Goal: Task Accomplishment & Management: Complete application form

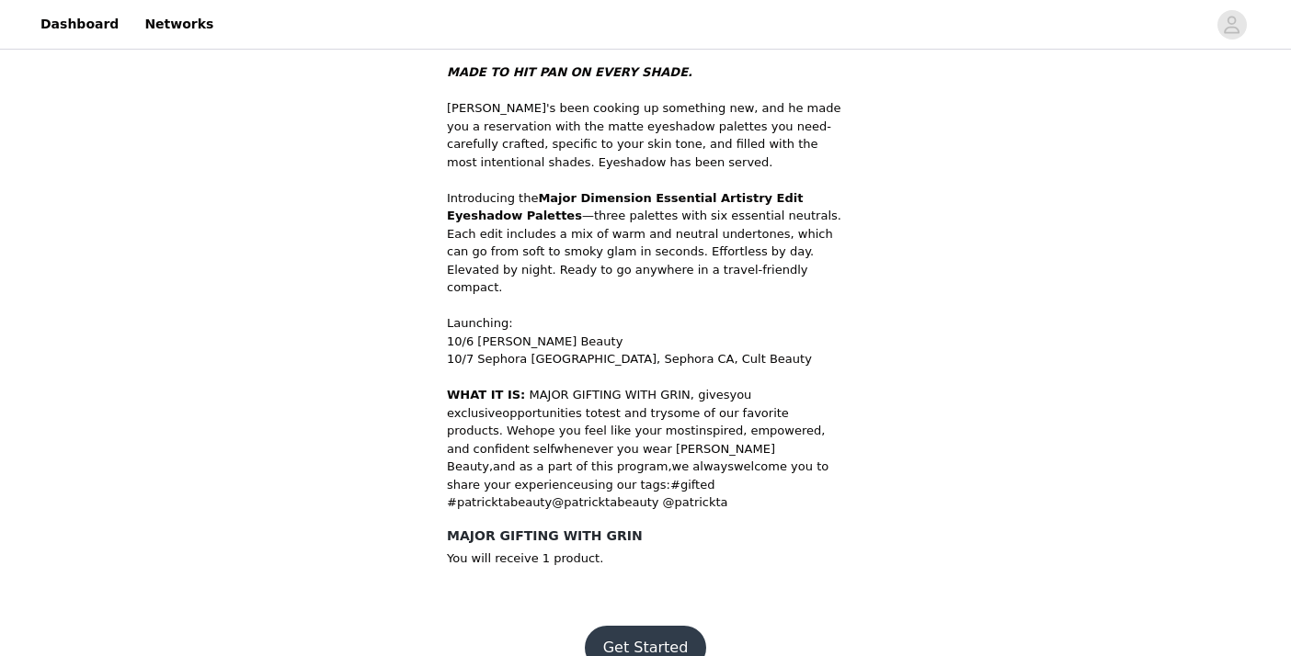
click at [636, 626] on button "Get Started" at bounding box center [646, 648] width 122 height 44
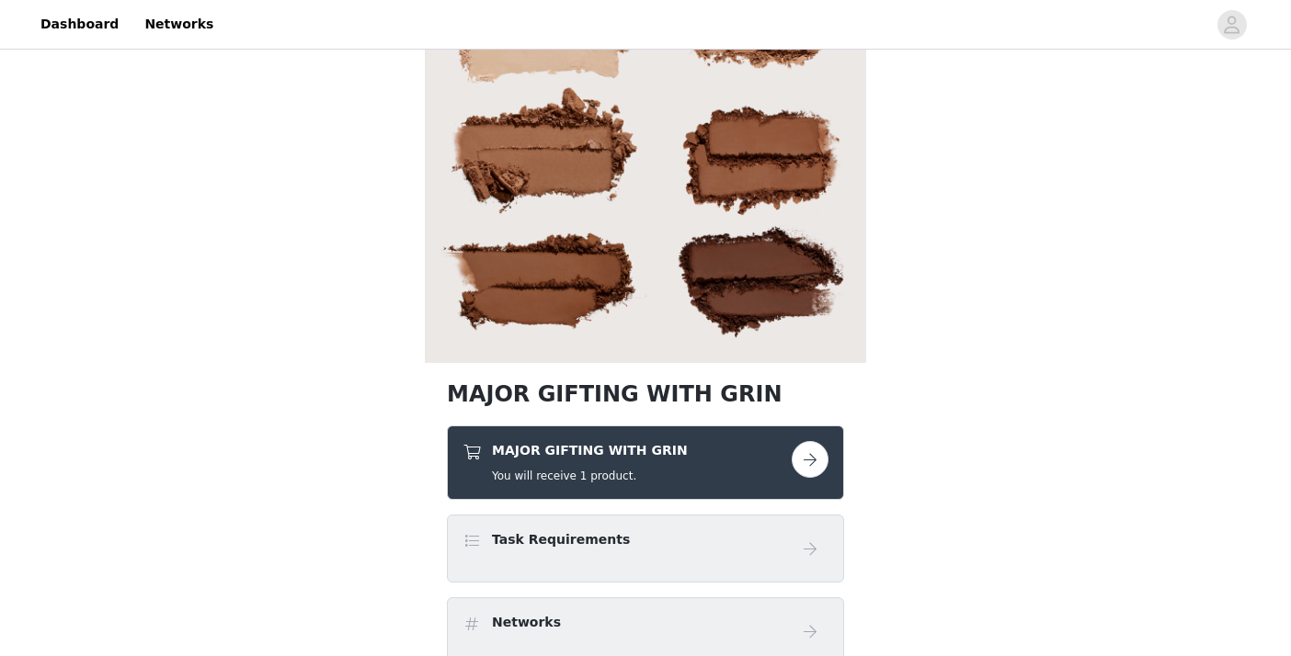
scroll to position [164, 0]
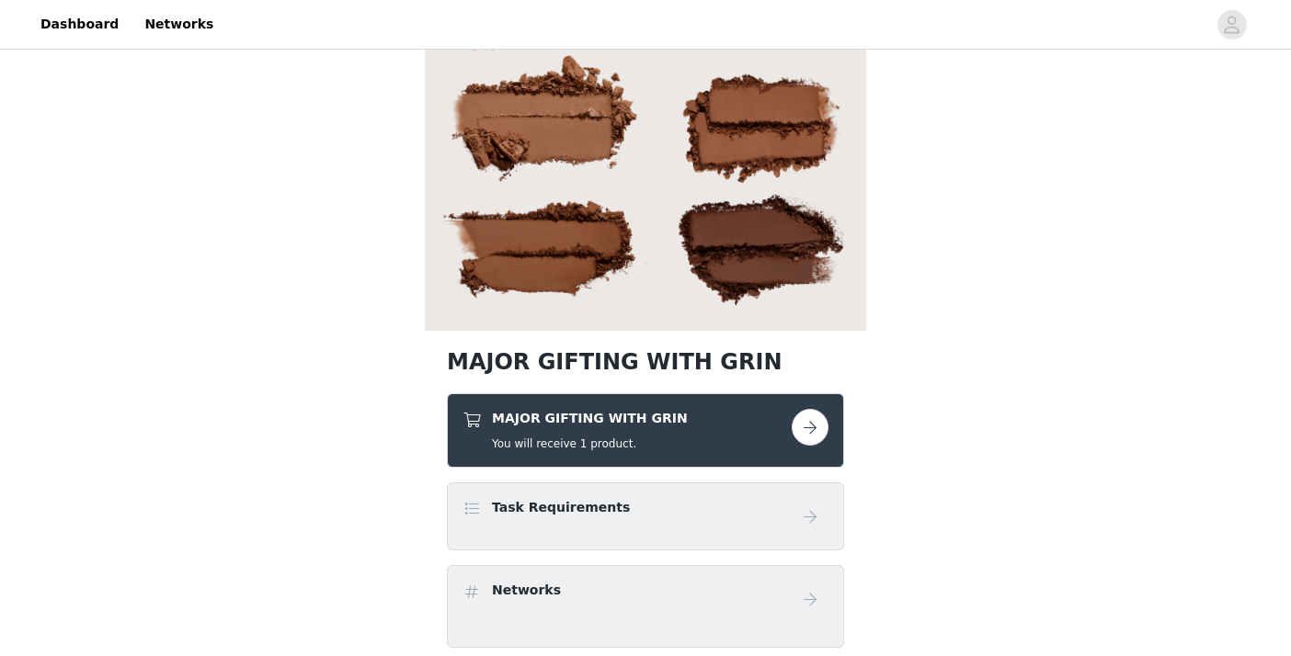
click at [825, 426] on button "button" at bounding box center [809, 427] width 37 height 37
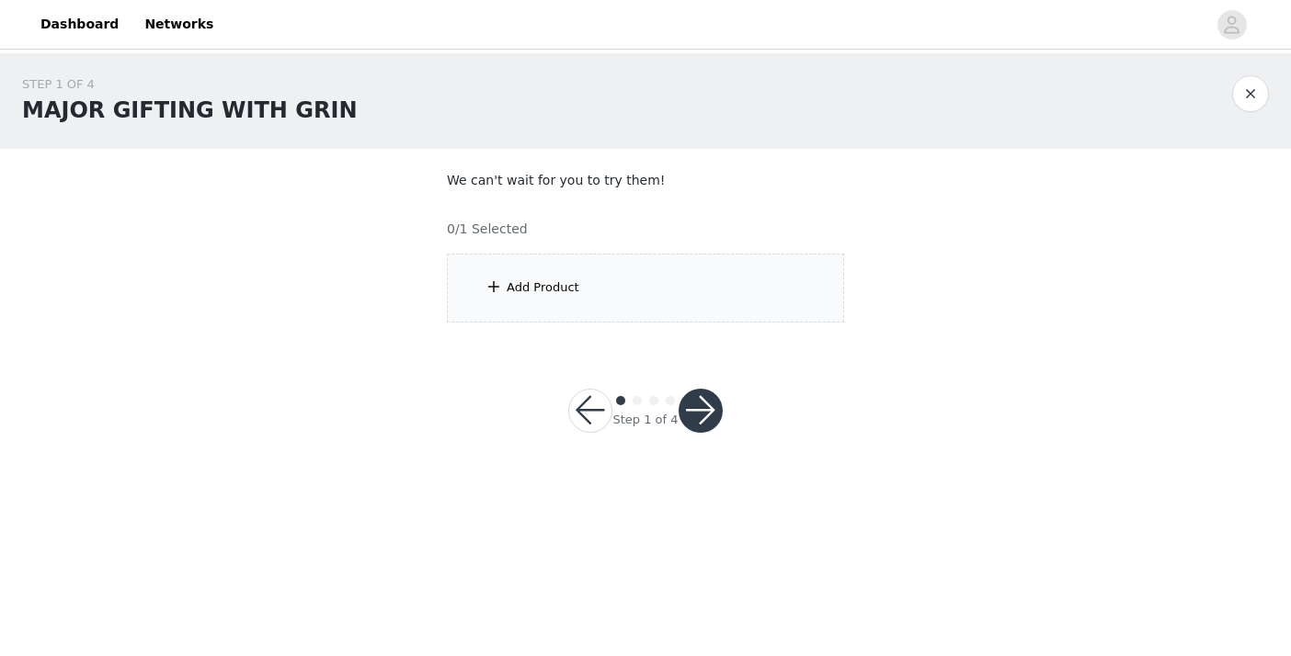
click at [602, 294] on div "Add Product" at bounding box center [645, 288] width 397 height 69
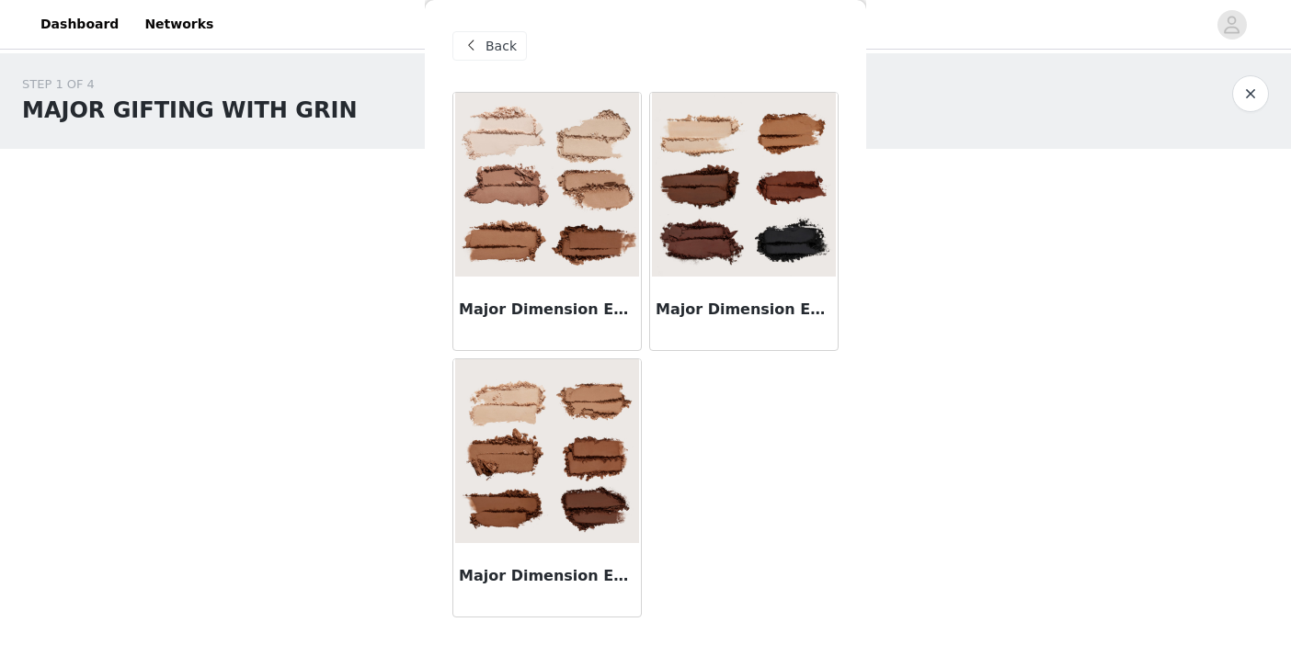
click at [606, 506] on img at bounding box center [547, 451] width 184 height 184
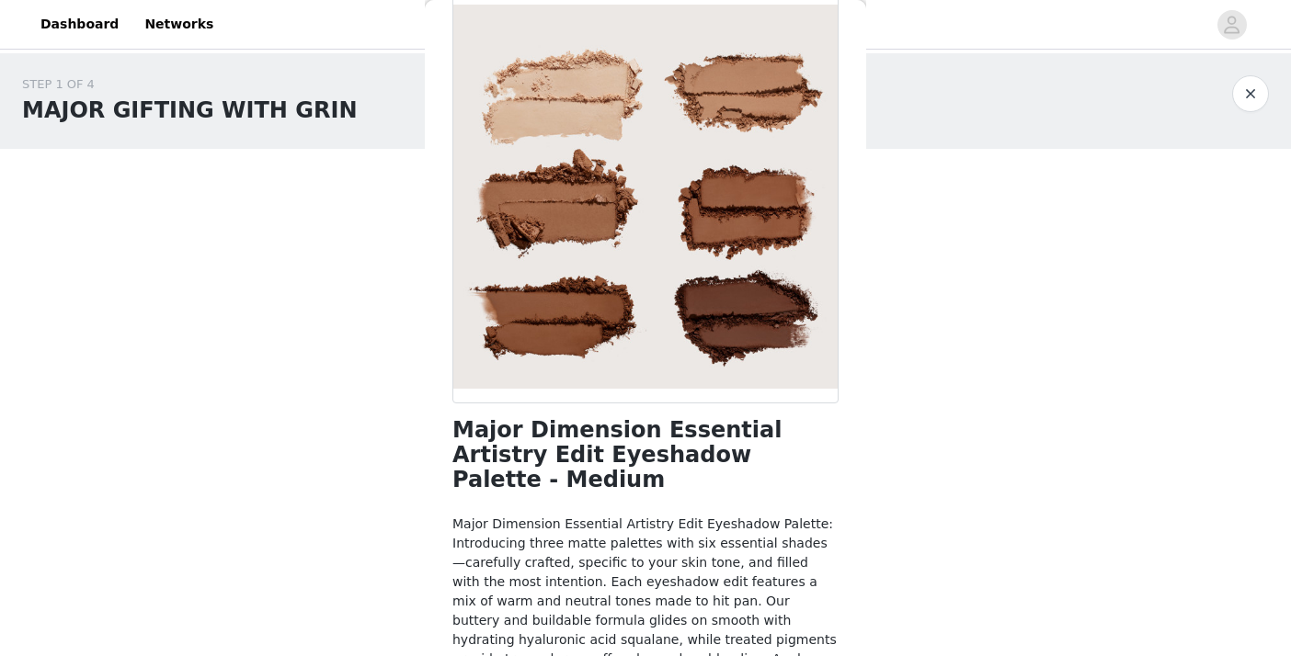
scroll to position [187, 0]
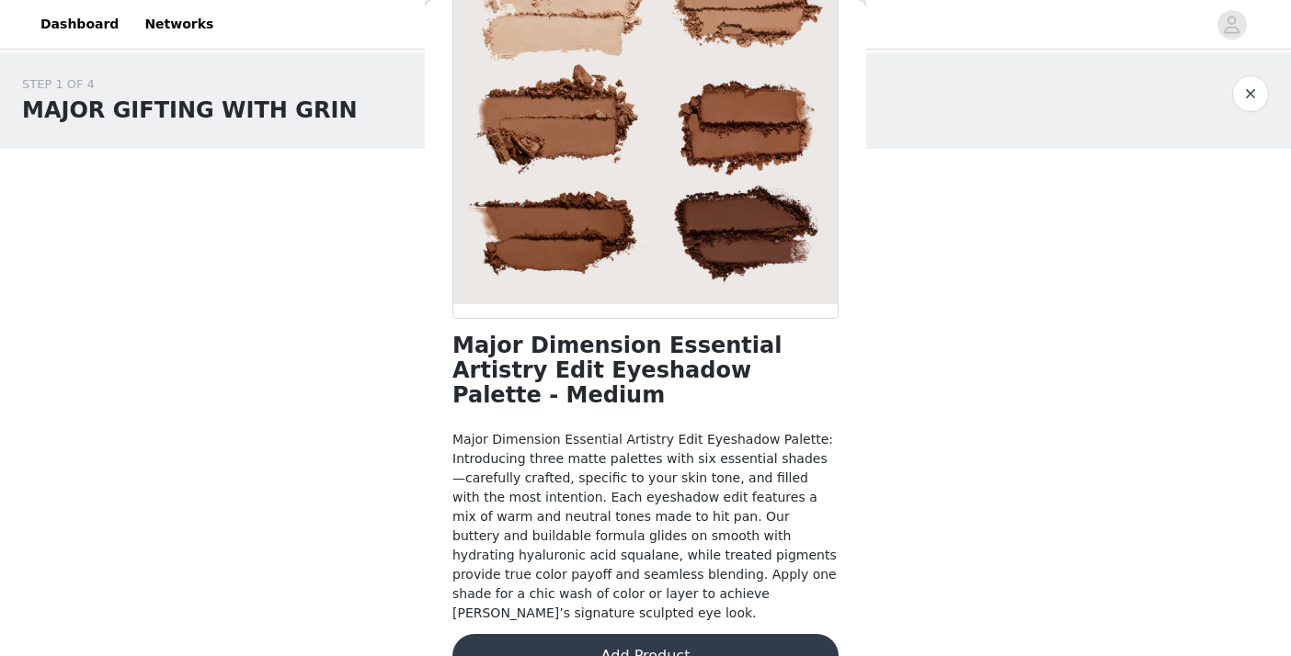
click at [603, 634] on button "Add Product" at bounding box center [645, 656] width 386 height 44
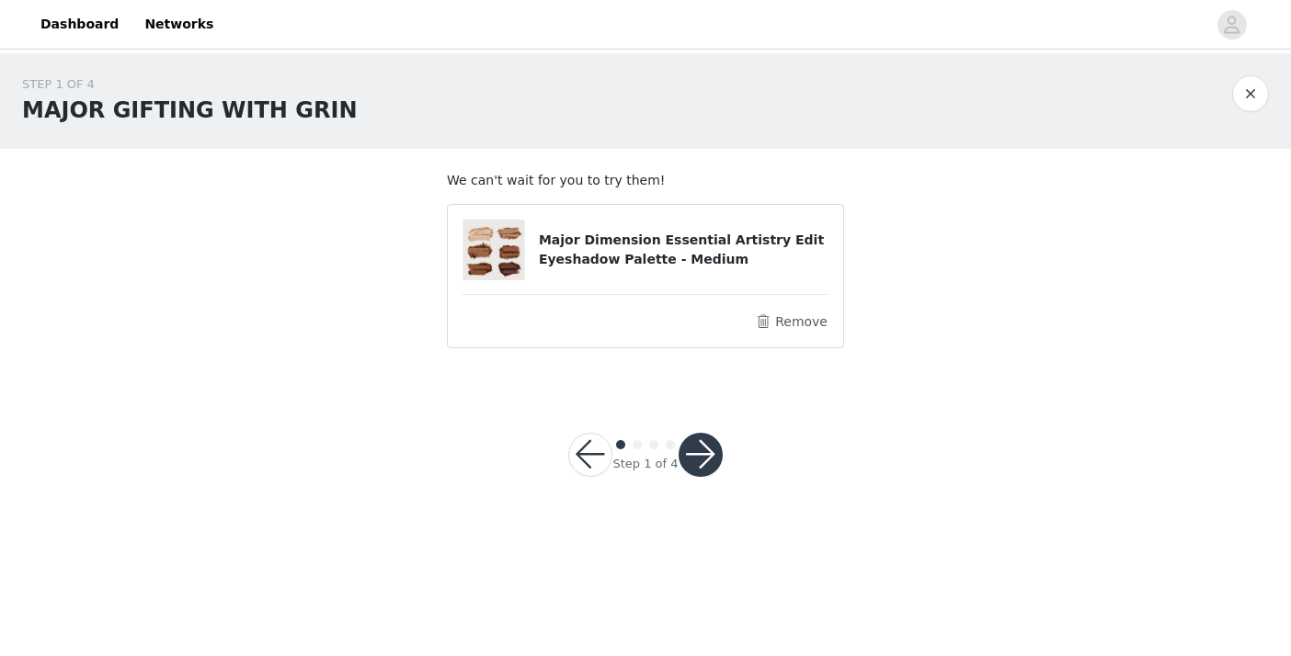
click at [691, 469] on button "button" at bounding box center [700, 455] width 44 height 44
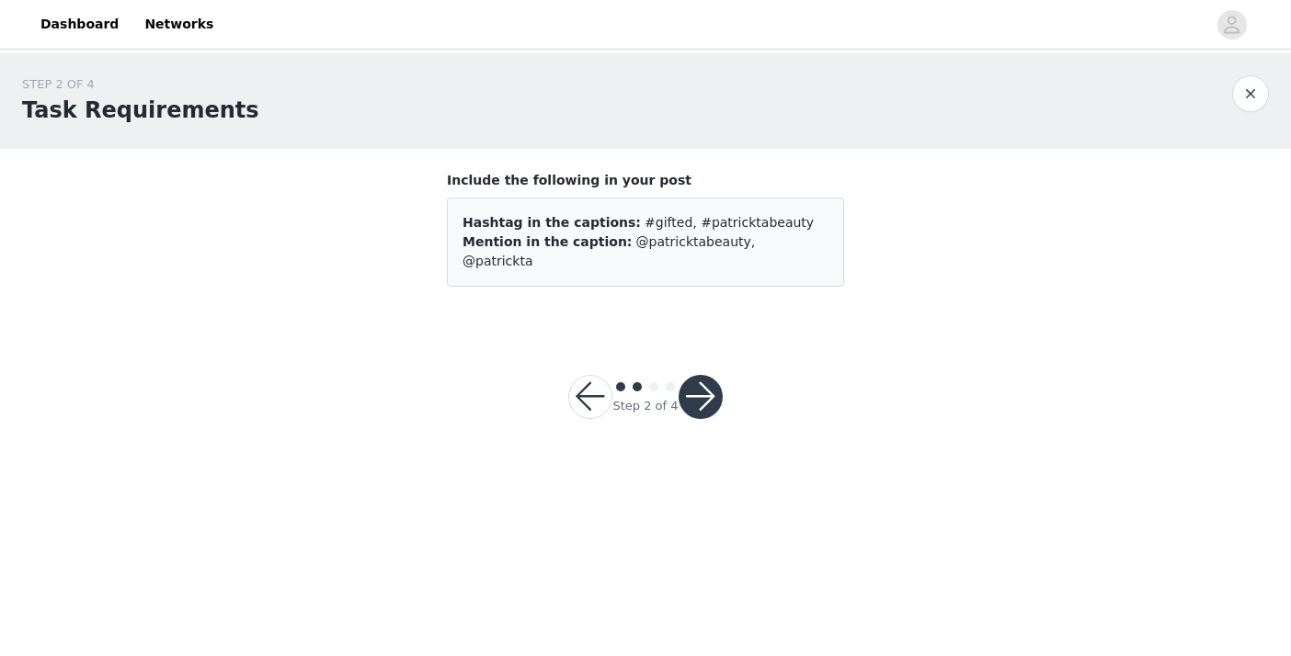
click at [704, 388] on button "button" at bounding box center [700, 397] width 44 height 44
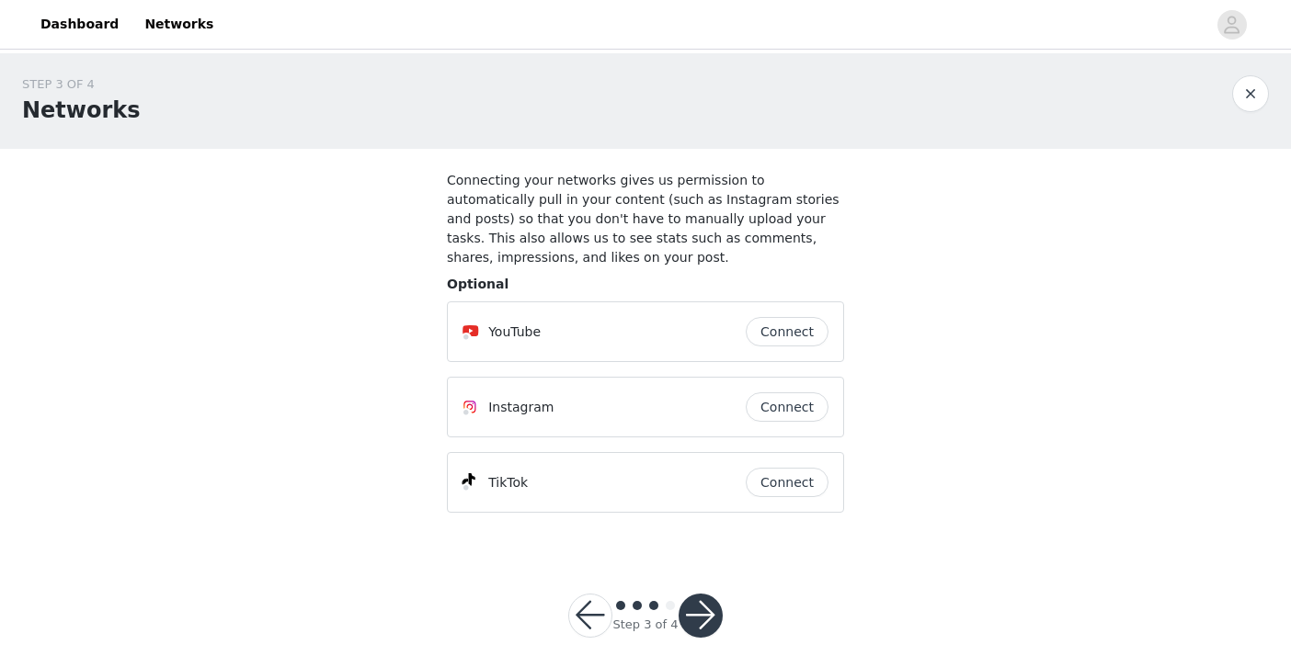
click at [704, 614] on button "button" at bounding box center [700, 616] width 44 height 44
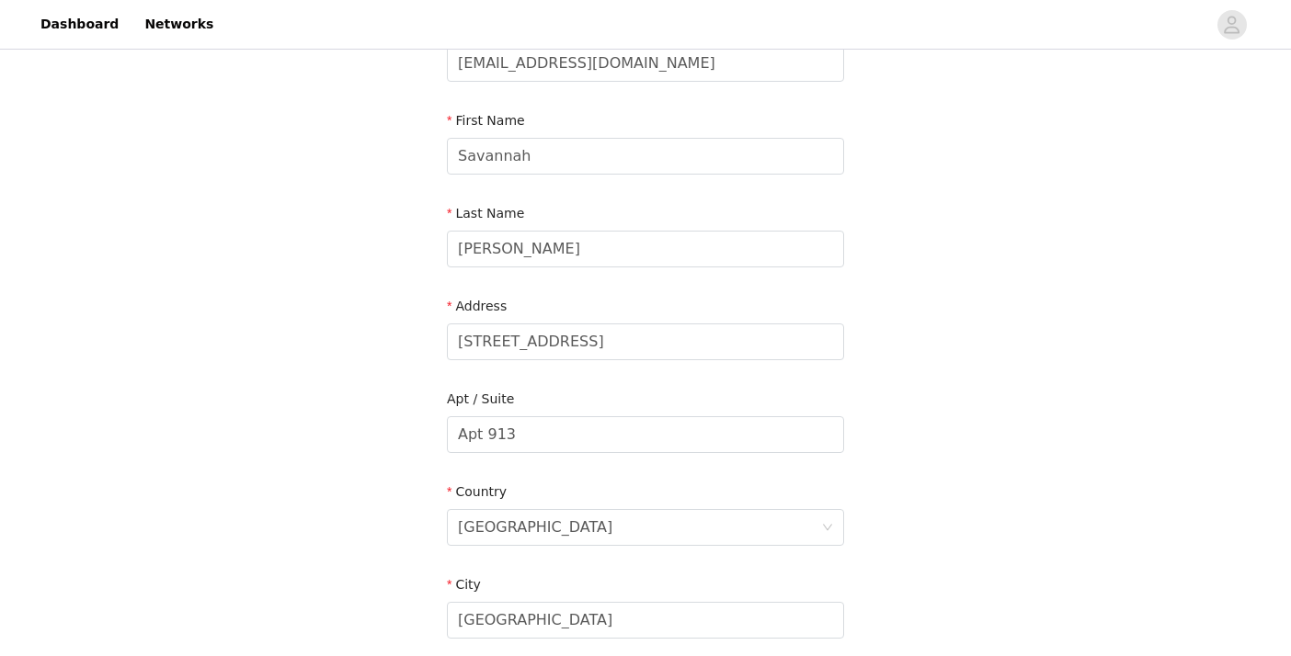
scroll to position [597, 0]
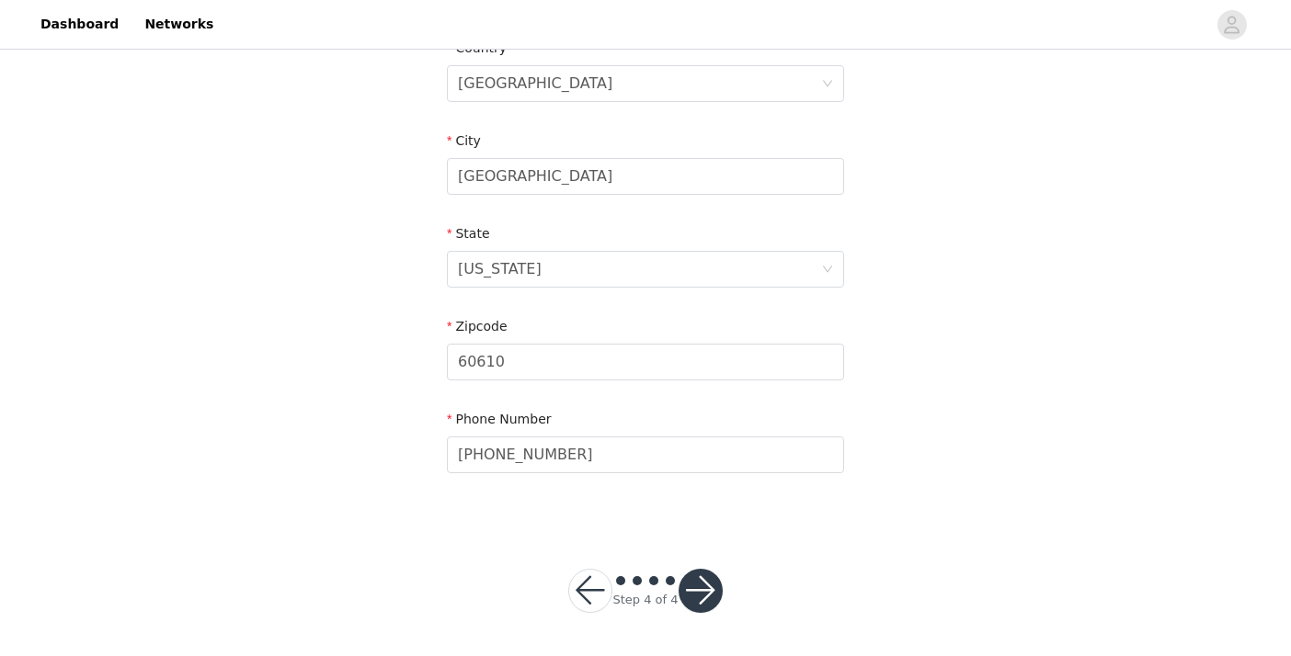
click at [700, 588] on button "button" at bounding box center [700, 591] width 44 height 44
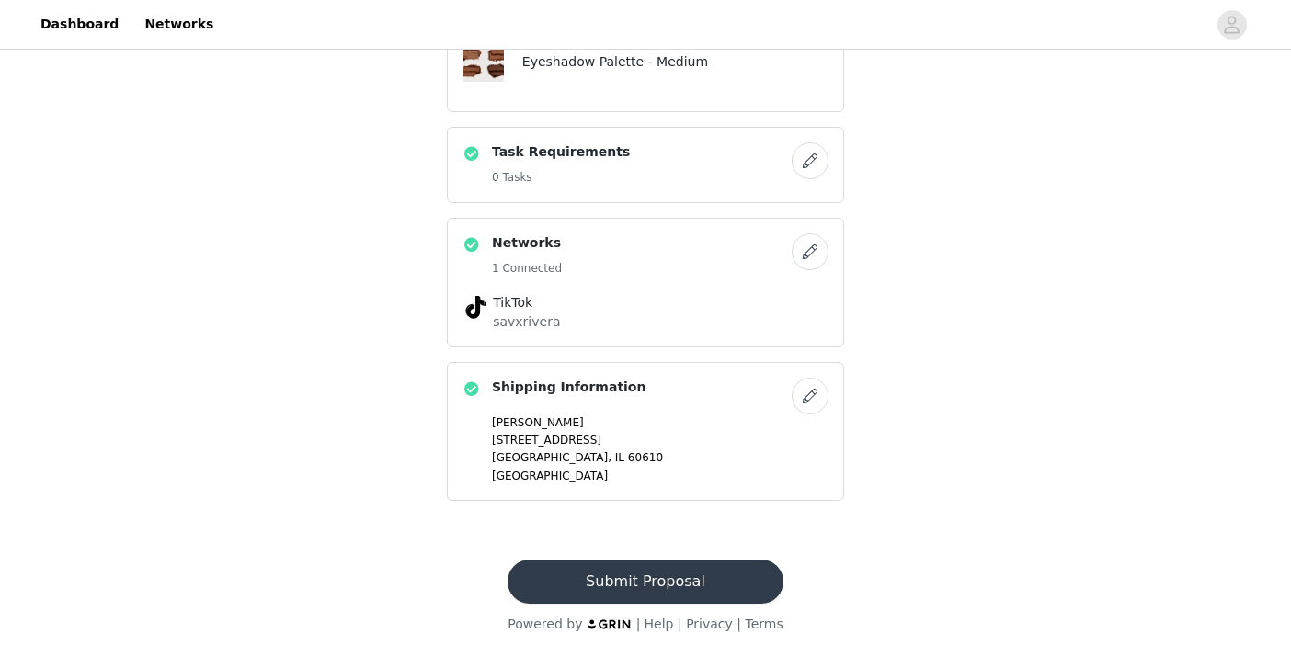
click at [698, 586] on button "Submit Proposal" at bounding box center [644, 582] width 275 height 44
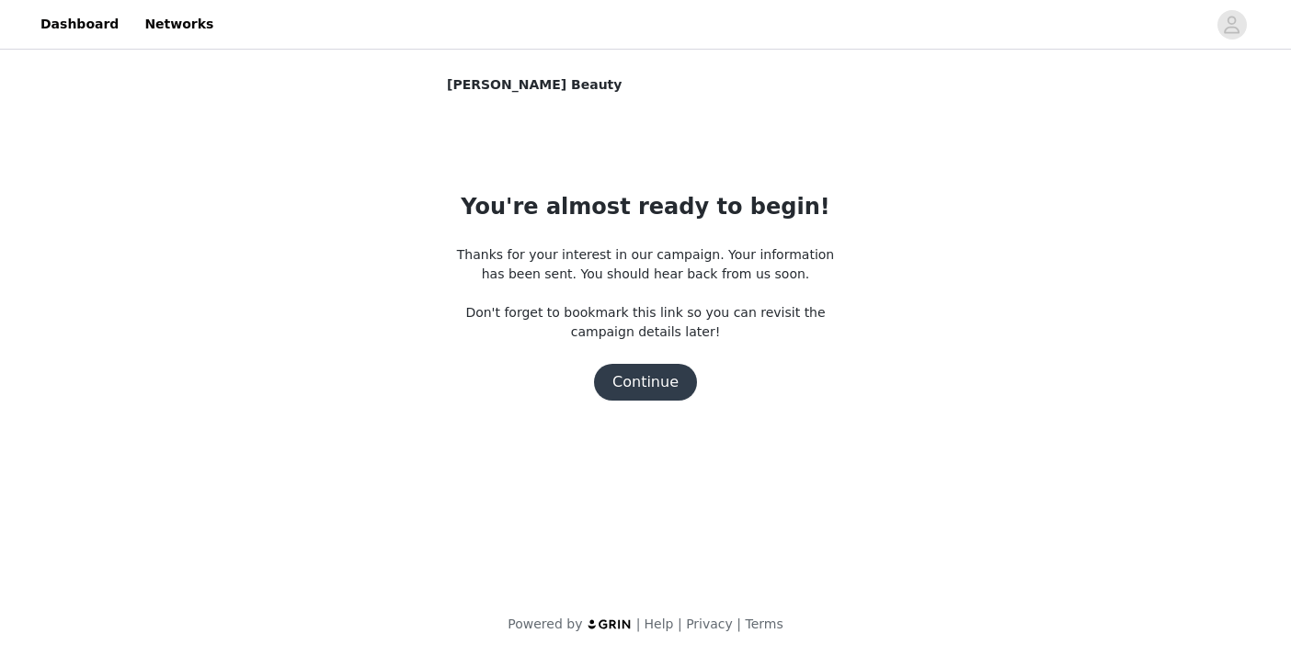
click at [652, 392] on button "Continue" at bounding box center [645, 382] width 103 height 37
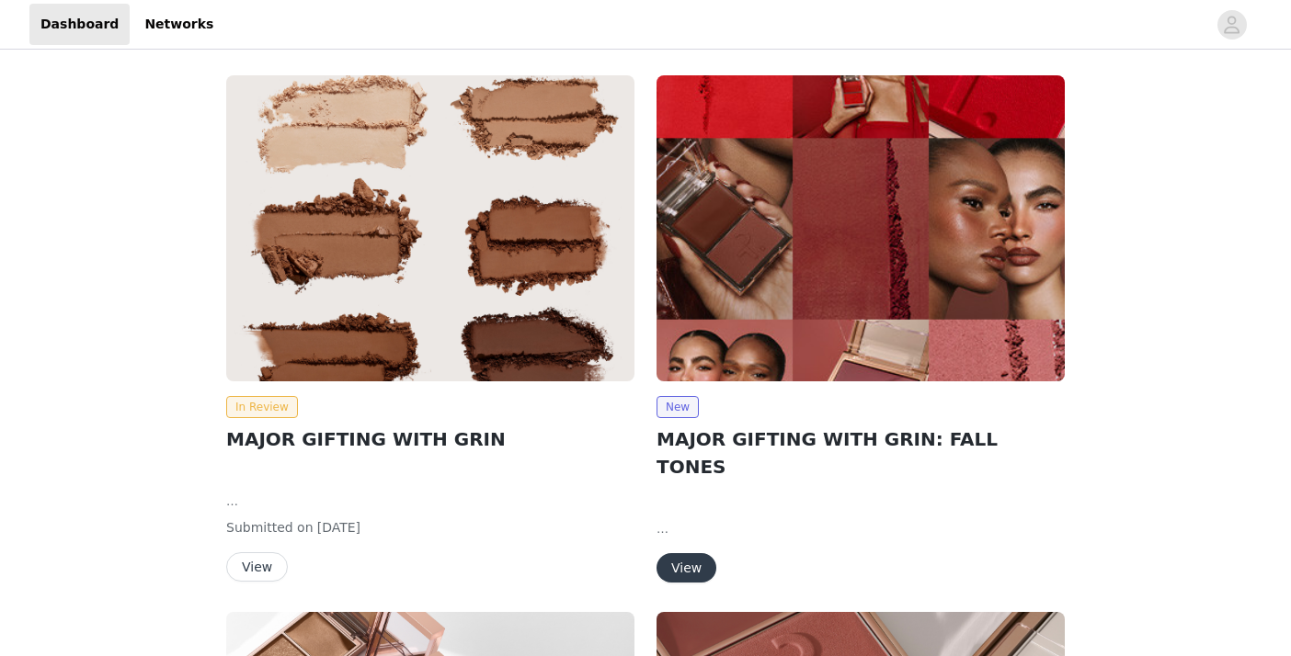
click at [694, 553] on button "View" at bounding box center [686, 567] width 60 height 29
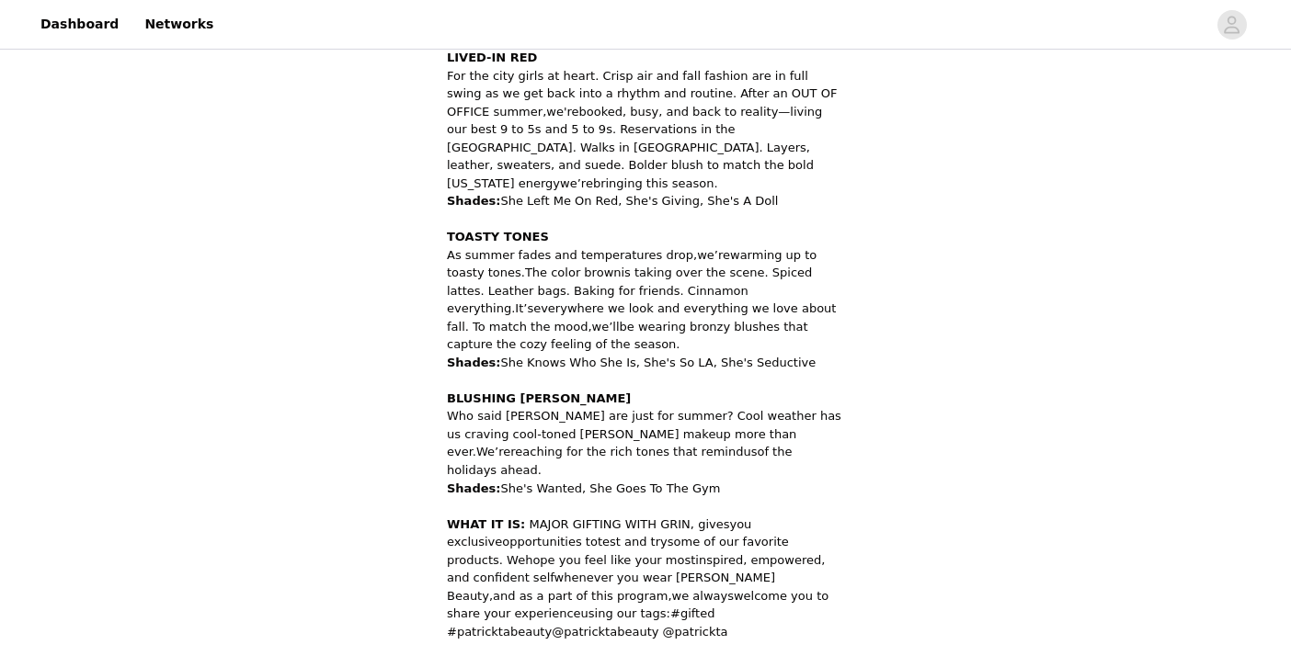
scroll to position [1004, 0]
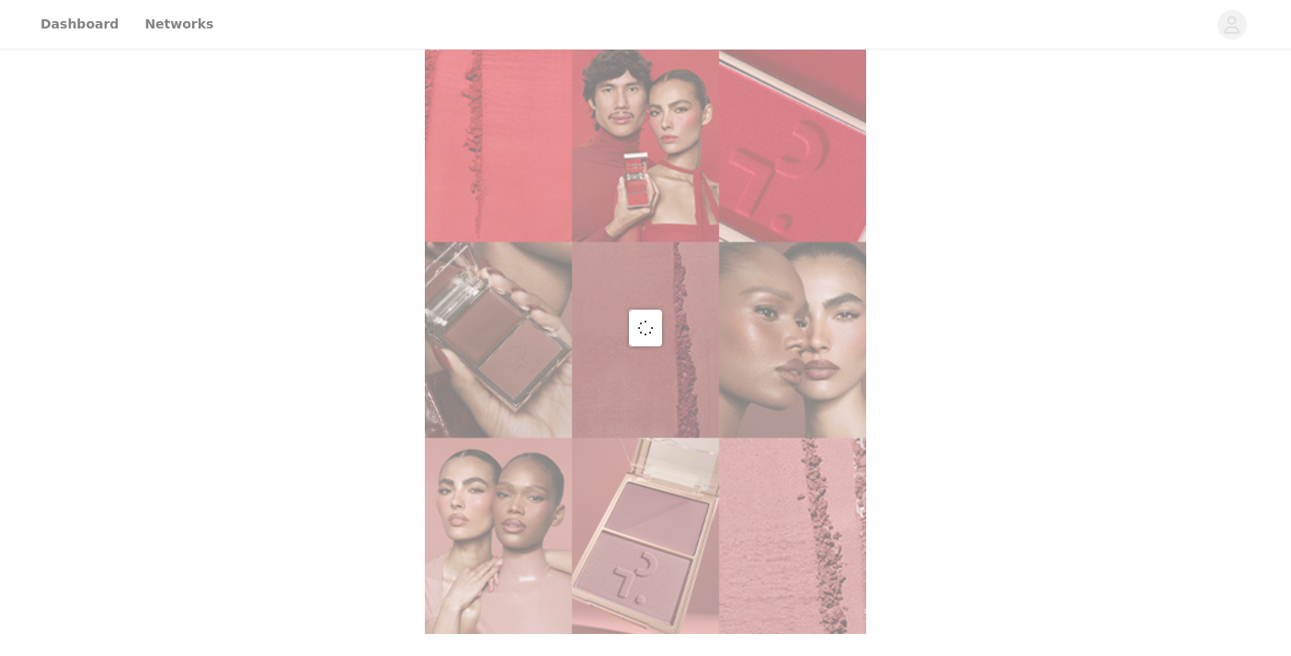
scroll to position [775, 0]
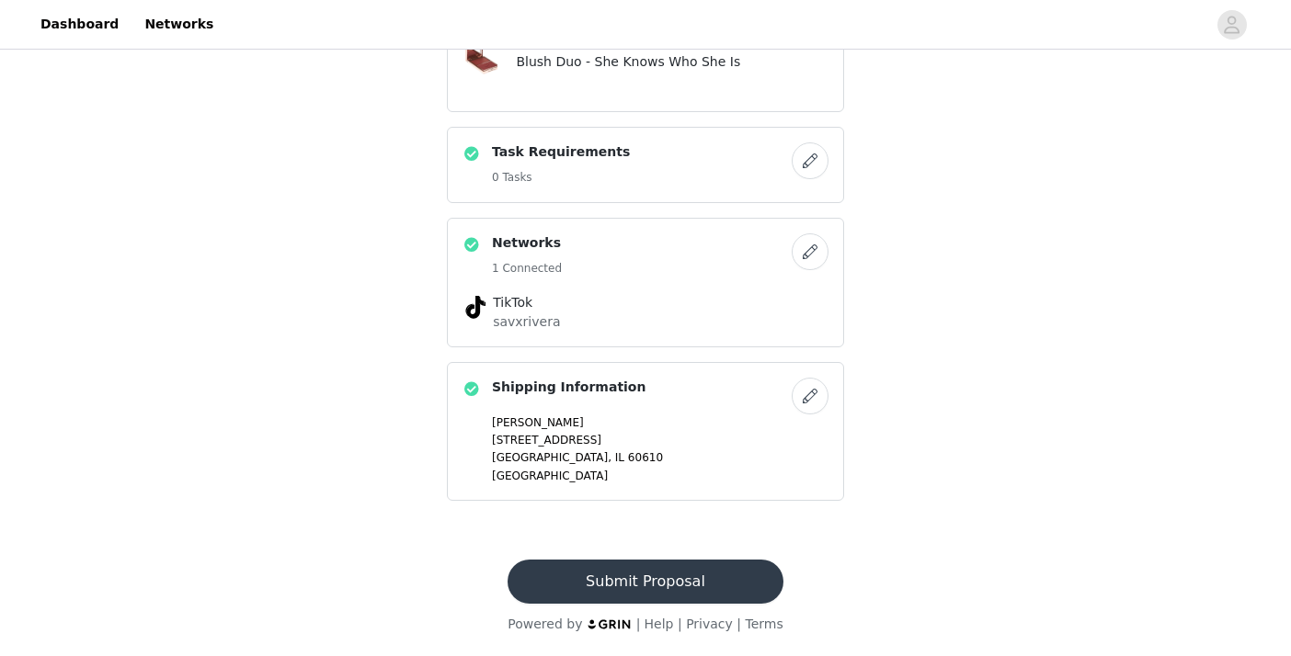
click at [635, 579] on button "Submit Proposal" at bounding box center [644, 582] width 275 height 44
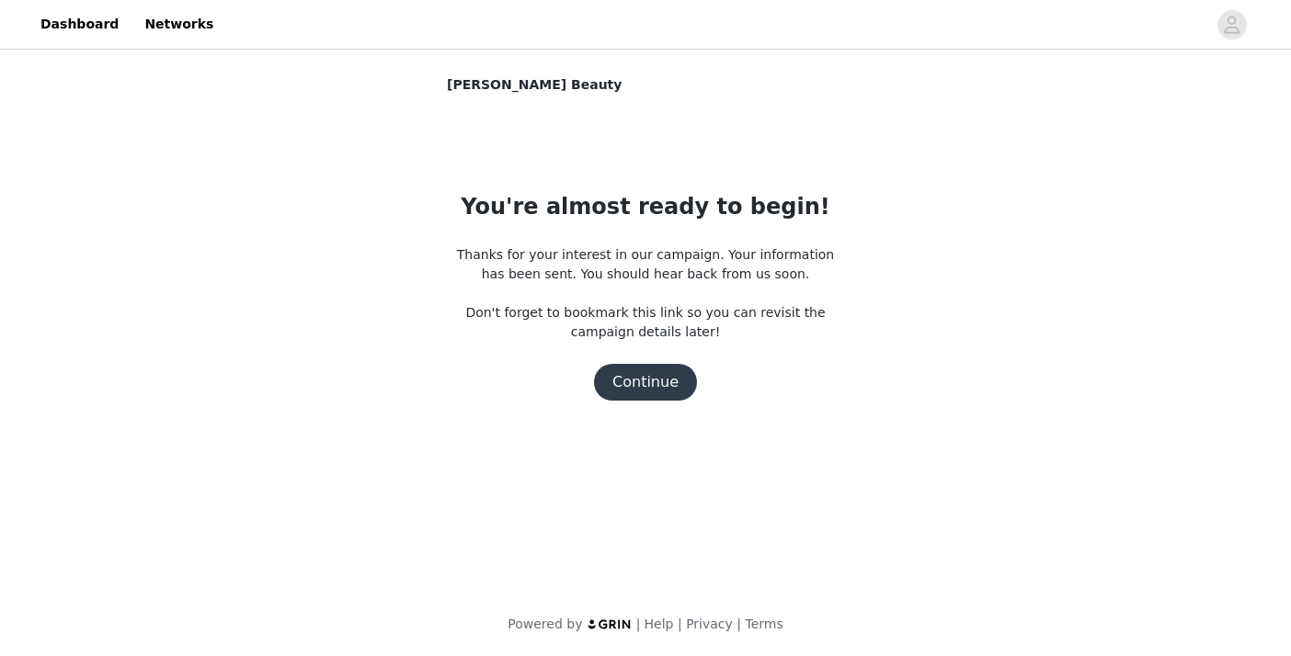
click at [676, 371] on button "Continue" at bounding box center [645, 382] width 103 height 37
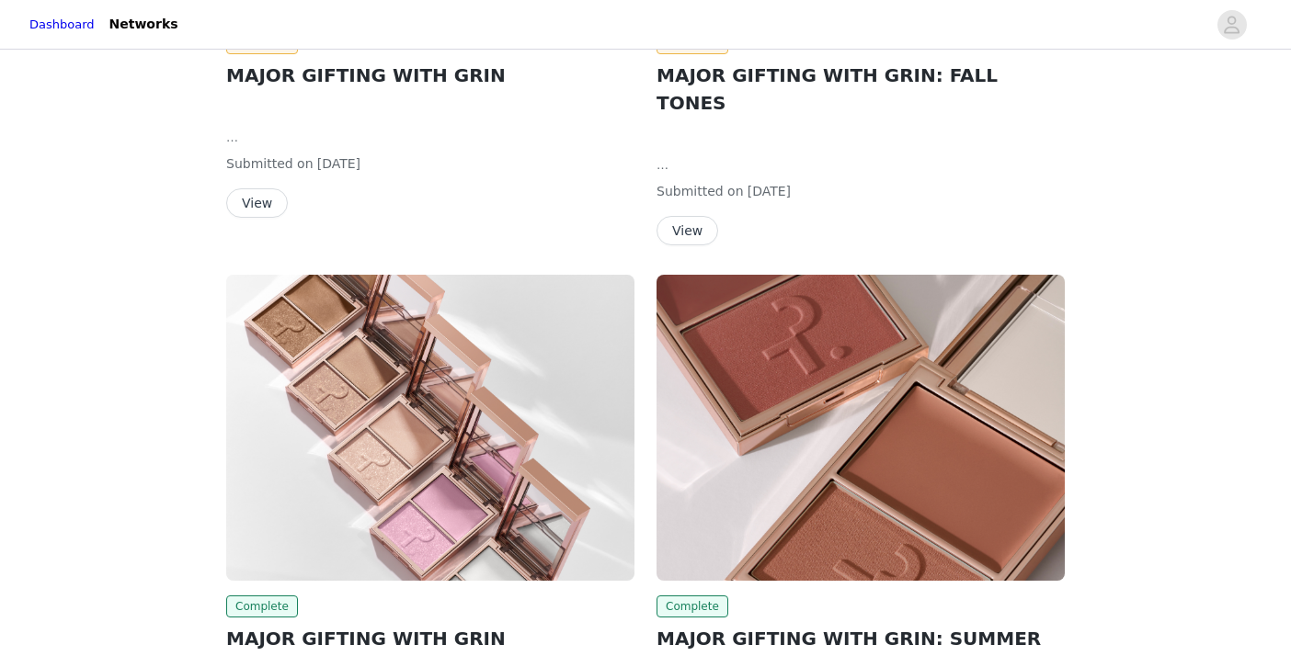
scroll to position [412, 0]
